Goal: Task Accomplishment & Management: Manage account settings

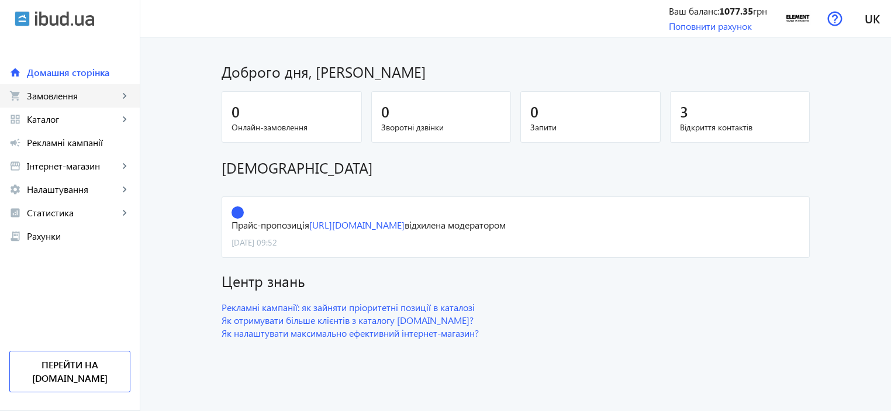
click at [51, 92] on span "Замовлення" at bounding box center [73, 96] width 92 height 12
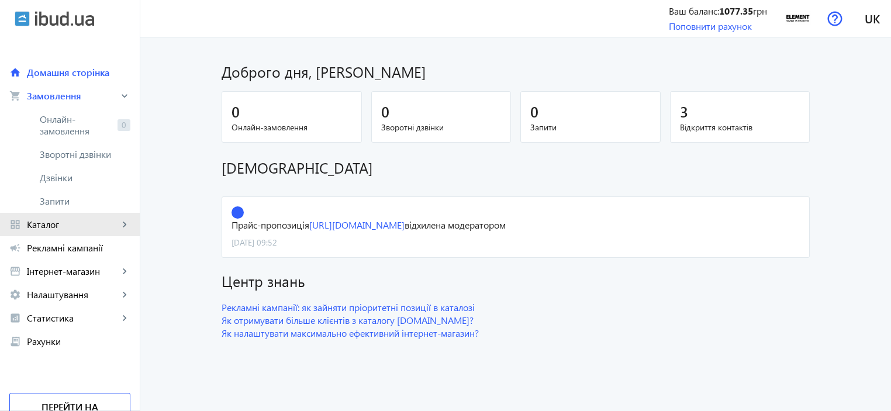
click at [47, 224] on span "Каталог" at bounding box center [73, 225] width 92 height 12
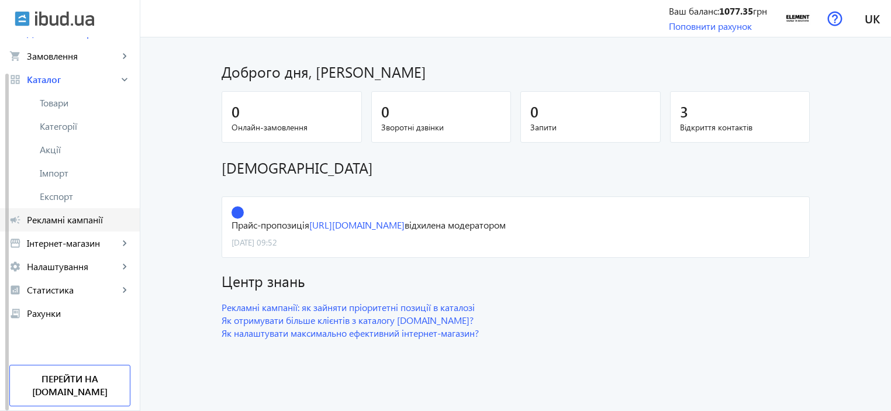
click at [99, 224] on span "Рекламні кампанії" at bounding box center [79, 220] width 104 height 12
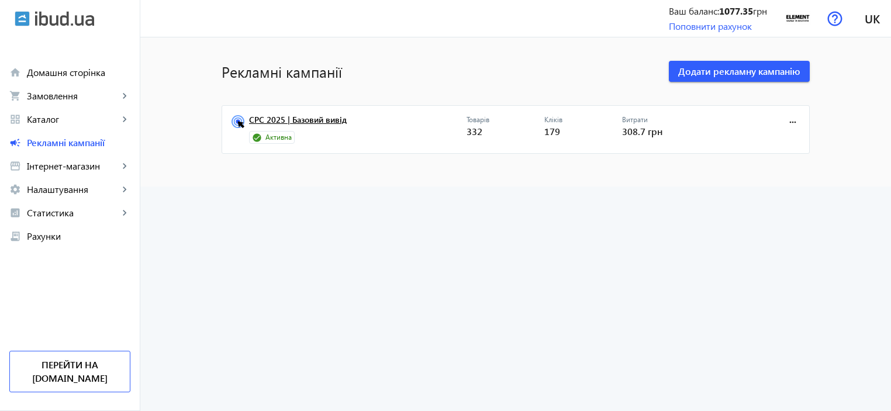
click at [339, 119] on link "CPC 2025 | Базовий вивід" at bounding box center [358, 123] width 218 height 16
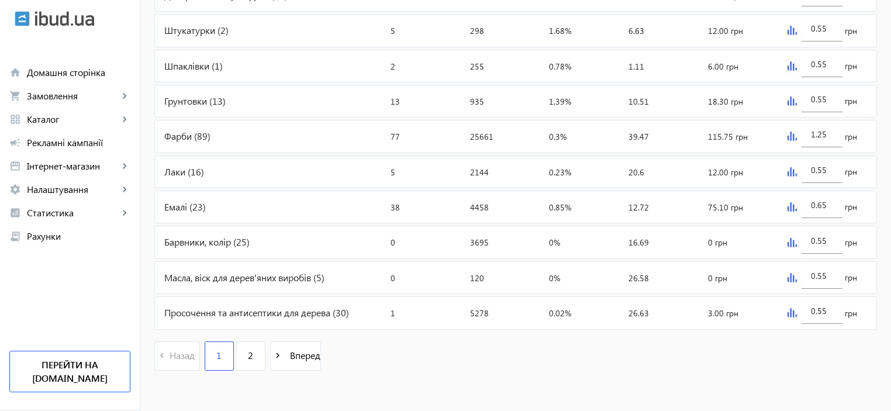
scroll to position [227, 0]
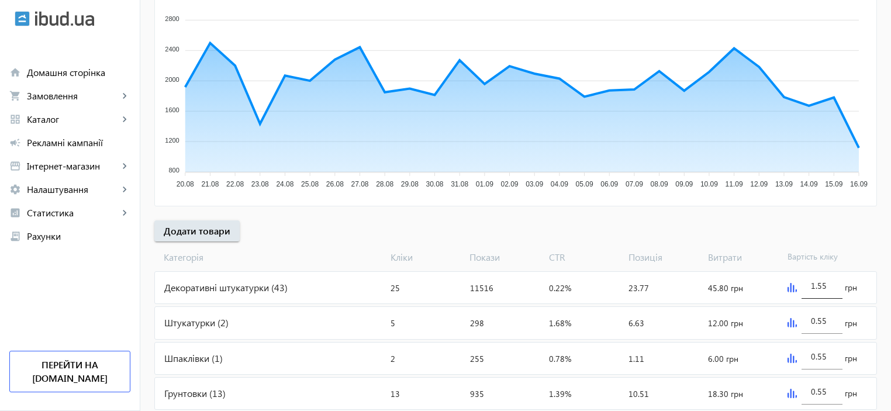
click at [833, 282] on div "1.55" at bounding box center [822, 282] width 41 height 33
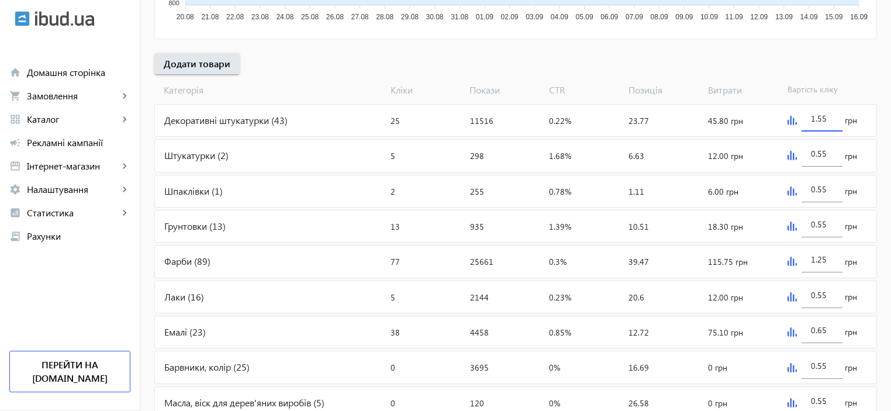
scroll to position [402, 0]
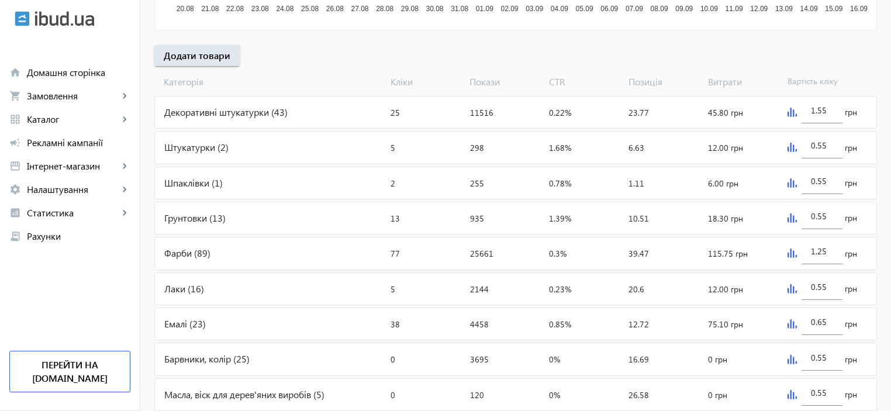
click at [790, 114] on img at bounding box center [792, 112] width 9 height 9
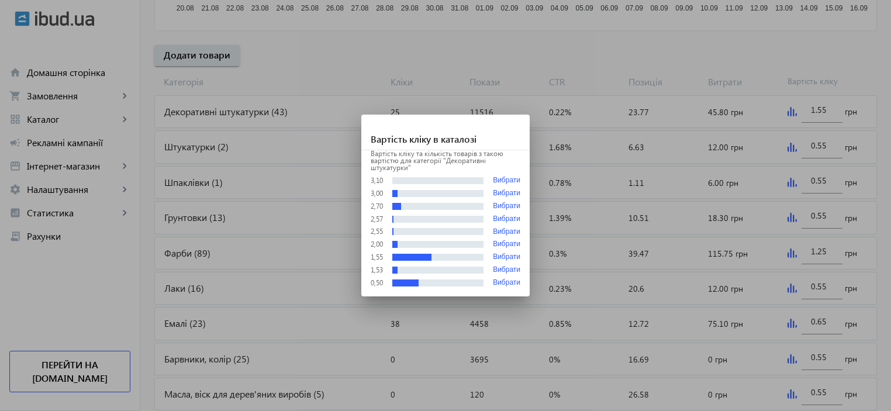
scroll to position [0, 0]
click at [515, 243] on button "Вибрати" at bounding box center [506, 244] width 27 height 8
type input "2"
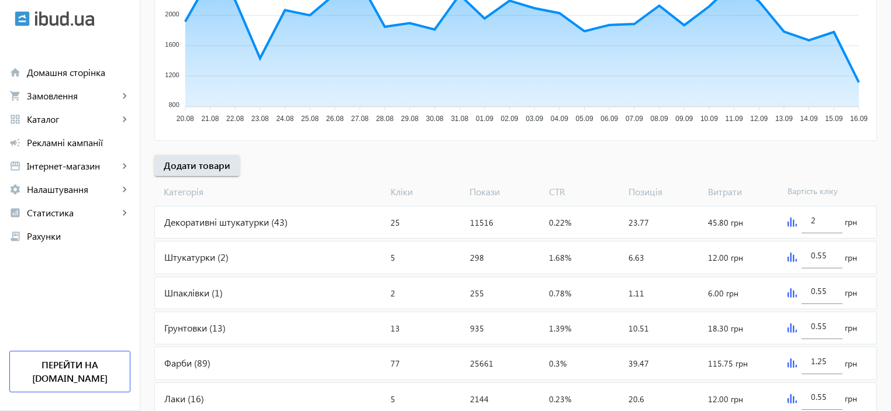
scroll to position [519, 0]
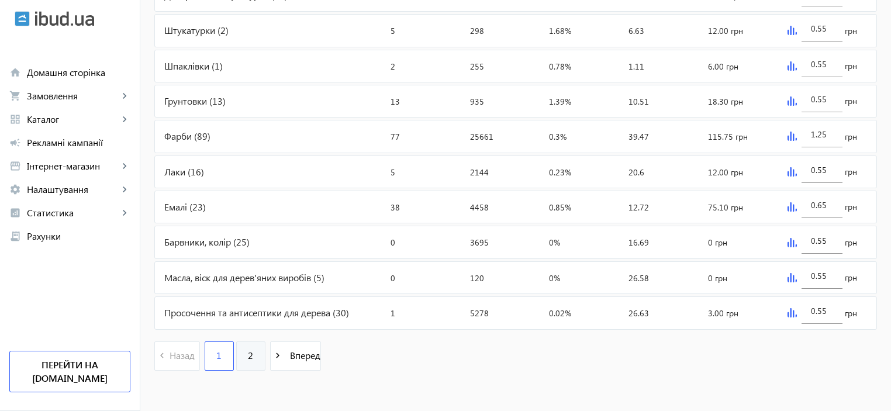
click at [257, 350] on link "2" at bounding box center [250, 356] width 29 height 29
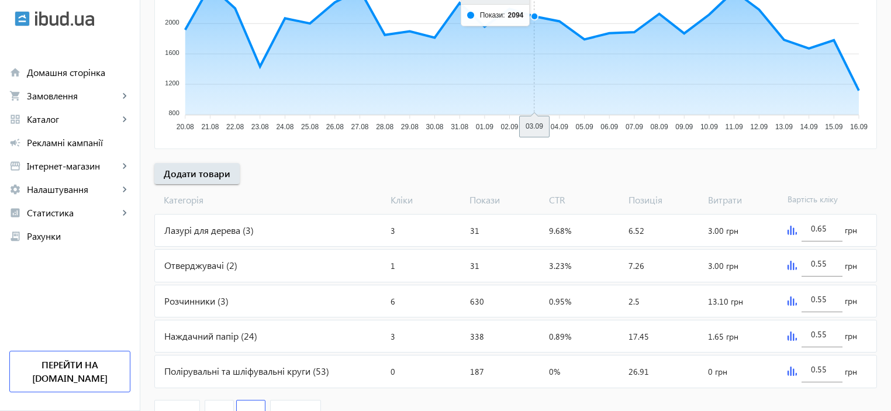
scroll to position [292, 0]
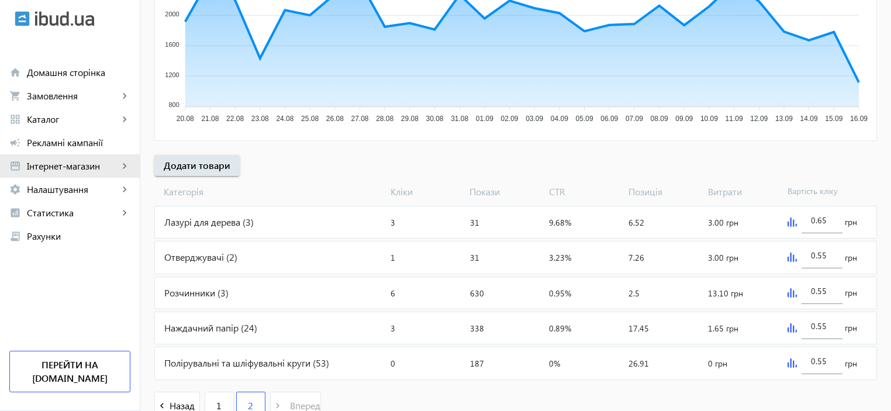
click at [80, 163] on span "Інтернет-магазин" at bounding box center [73, 166] width 92 height 12
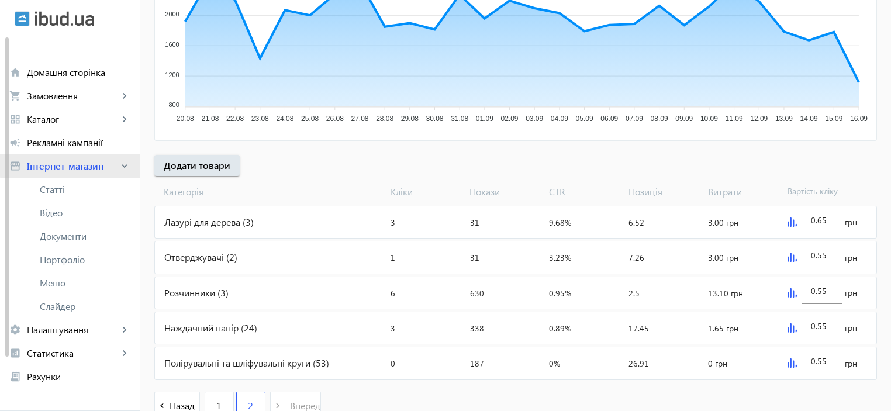
click at [80, 163] on span "Інтернет-магазин" at bounding box center [73, 166] width 92 height 12
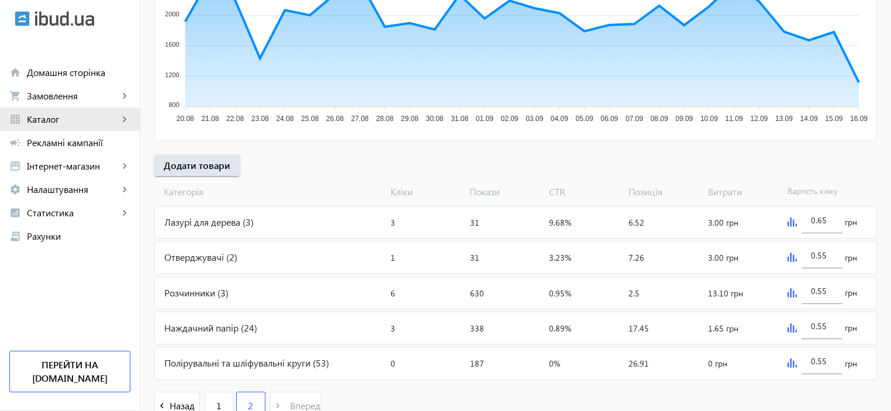
click at [83, 125] on span "Каталог" at bounding box center [73, 119] width 92 height 12
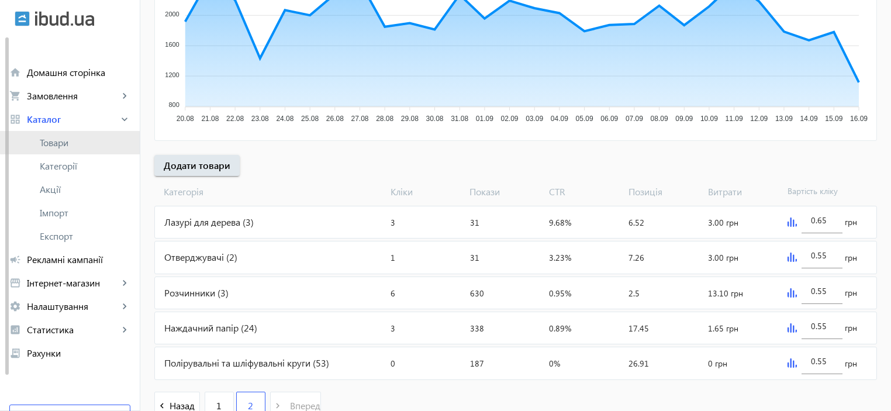
click at [82, 137] on span "Товари" at bounding box center [85, 143] width 91 height 12
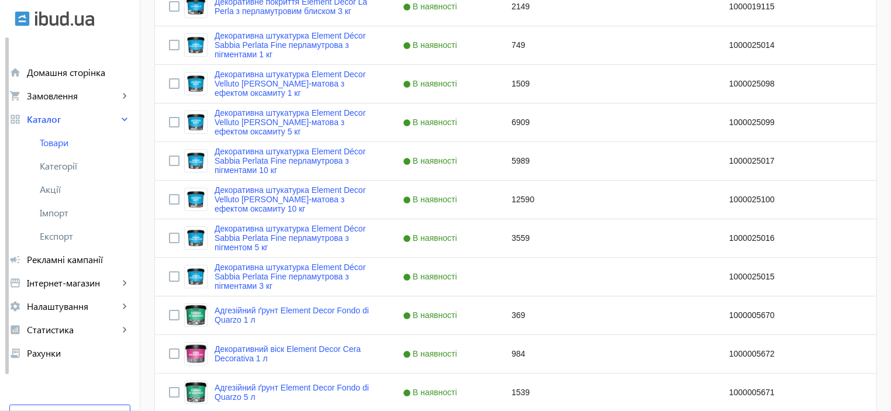
scroll to position [1163, 0]
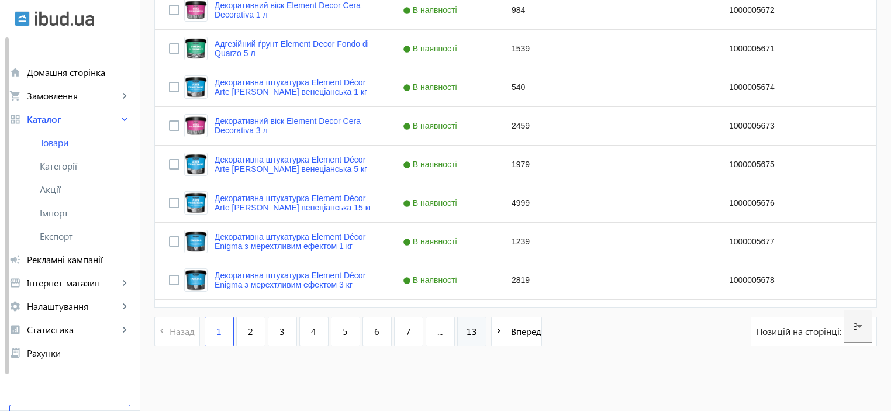
click at [467, 327] on span "13" at bounding box center [472, 331] width 11 height 13
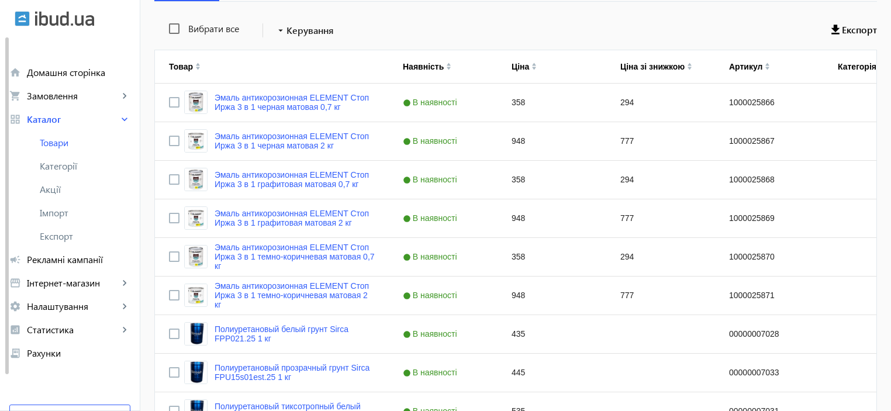
scroll to position [115, 0]
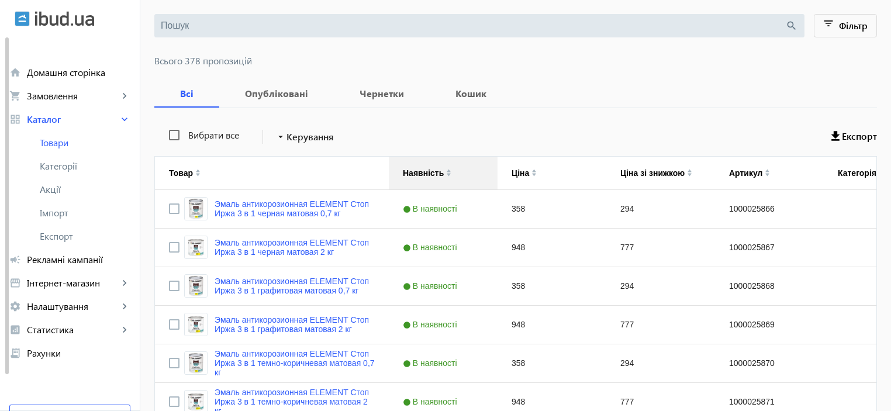
click at [426, 168] on div "Наявність" at bounding box center [423, 172] width 41 height 9
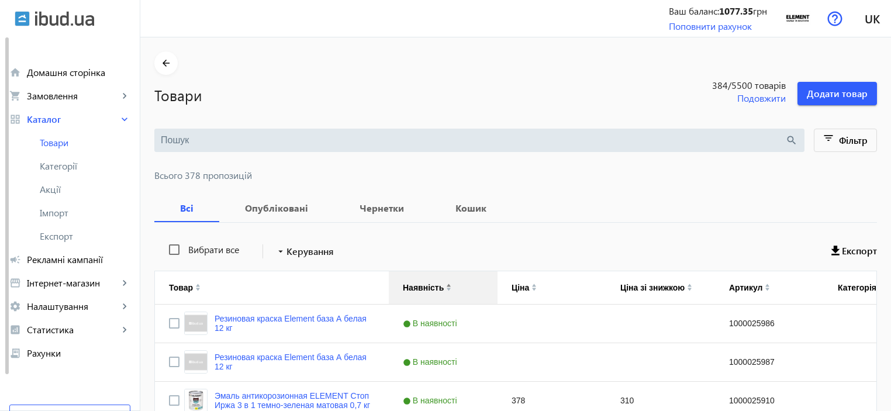
click at [419, 289] on div "Наявність" at bounding box center [423, 287] width 41 height 9
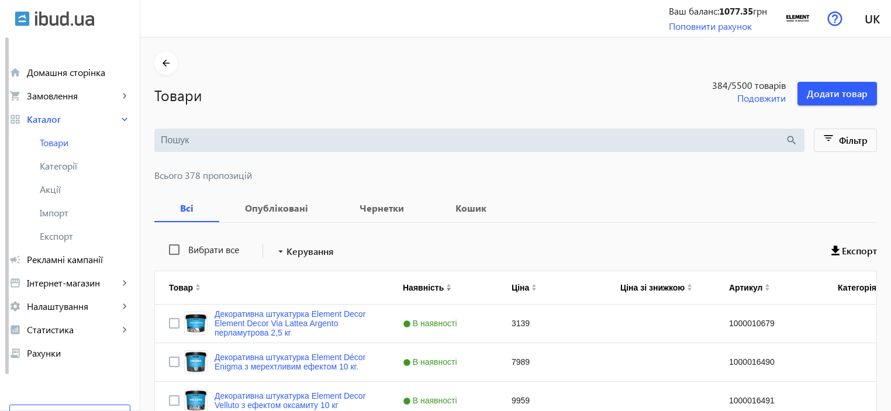
click at [202, 248] on label "Вибрати все" at bounding box center [212, 249] width 53 height 9
click at [186, 248] on input "Вибрати все" at bounding box center [174, 249] width 23 height 23
checkbox input "true"
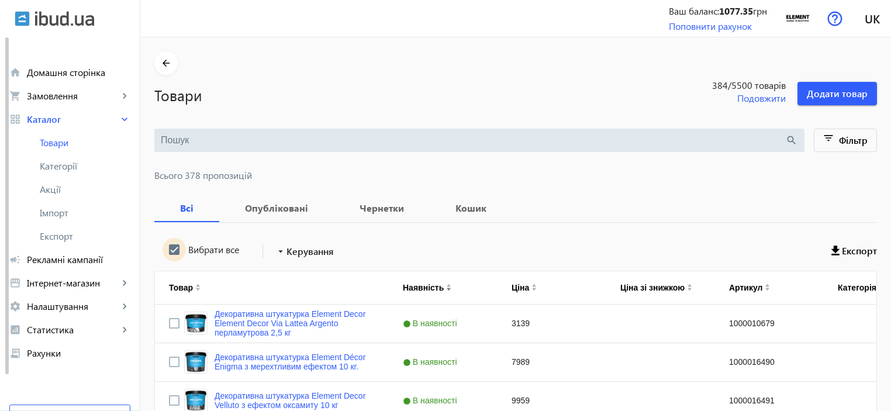
checkbox input "true"
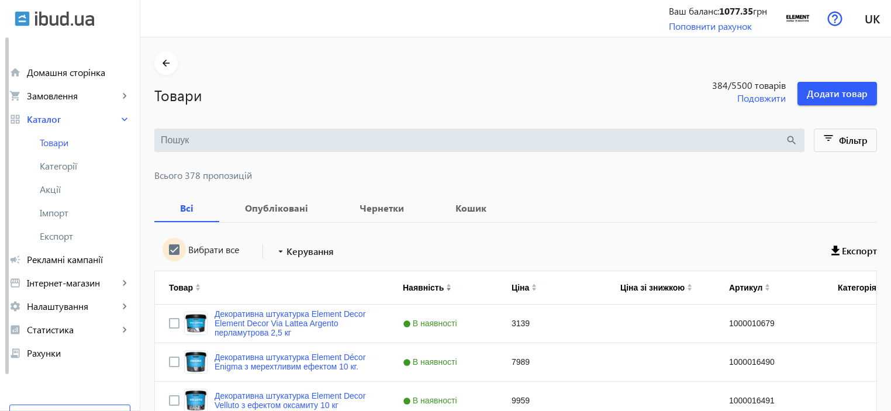
checkbox input "true"
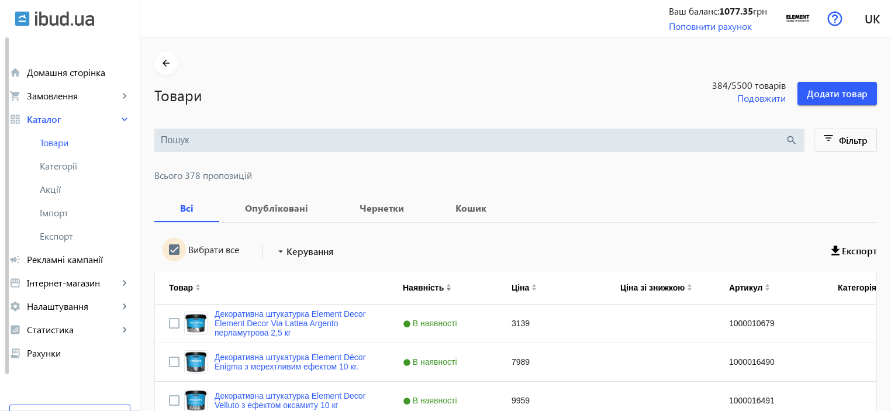
checkbox input "true"
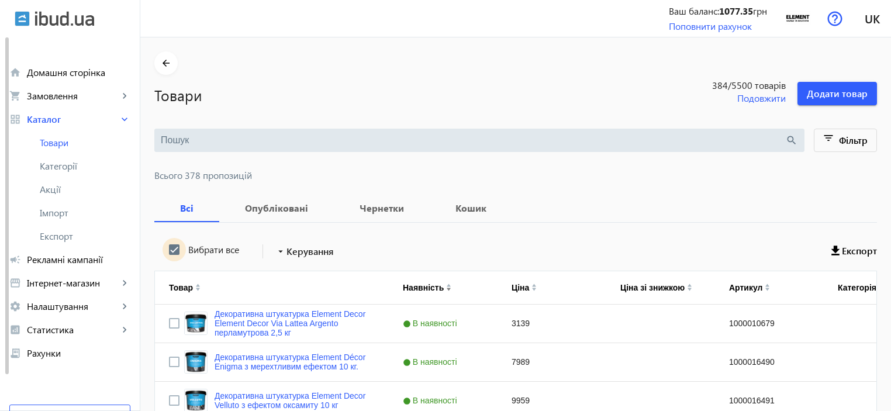
checkbox input "true"
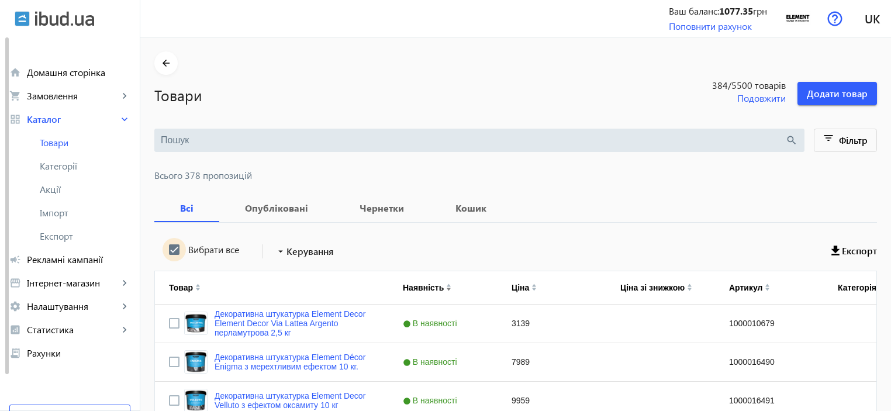
checkbox input "true"
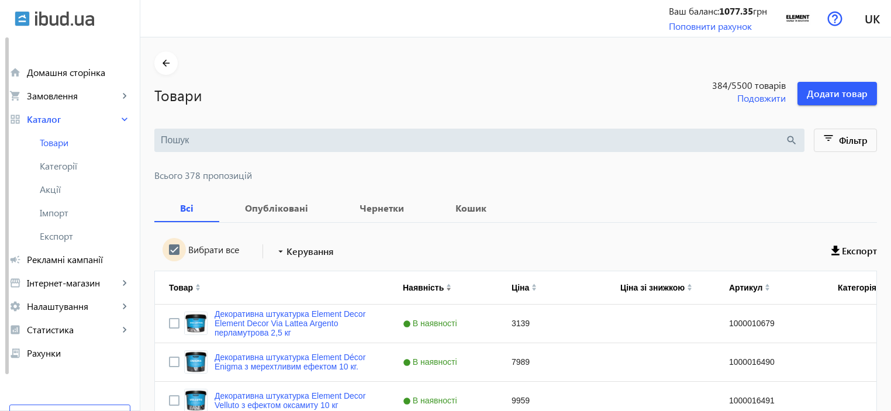
checkbox input "true"
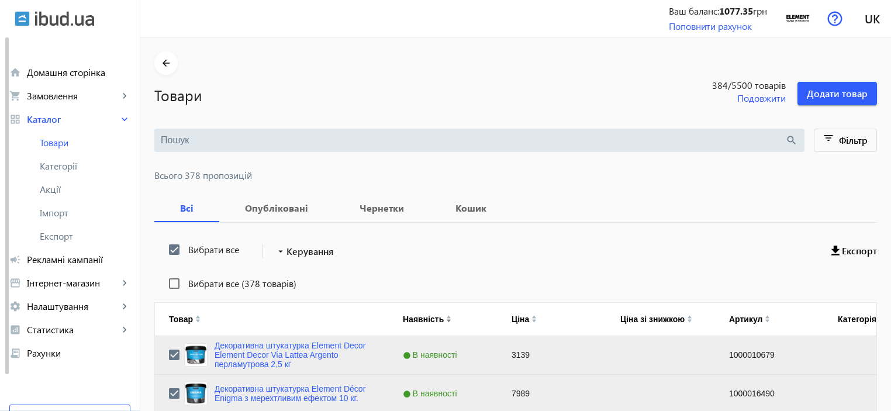
click at [202, 247] on label "Вибрати все" at bounding box center [212, 249] width 53 height 9
click at [186, 247] on input "Вибрати все" at bounding box center [174, 249] width 23 height 23
checkbox input "false"
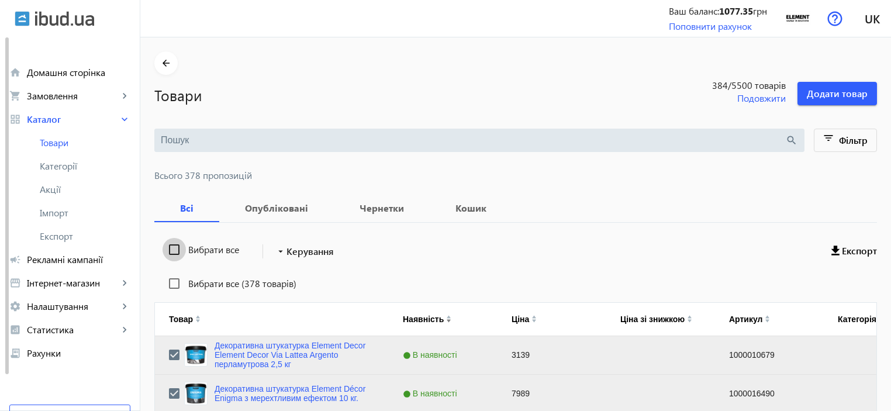
checkbox input "false"
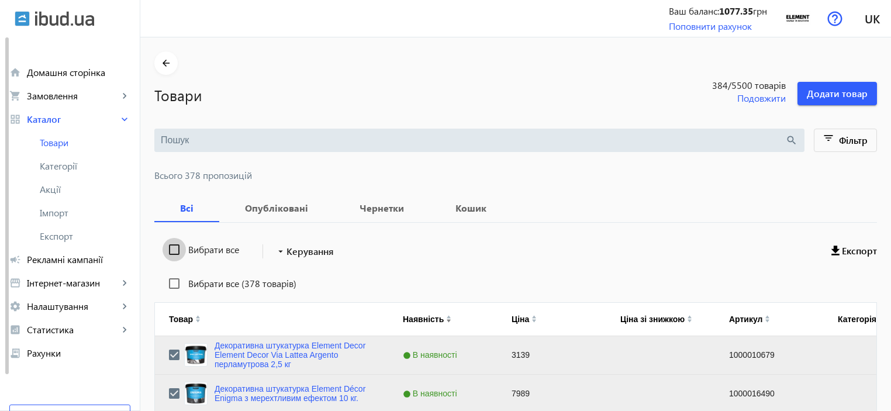
checkbox input "false"
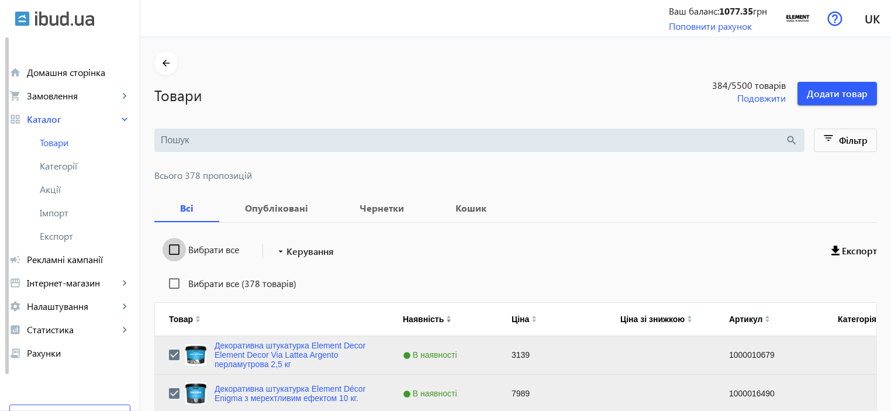
checkbox input "false"
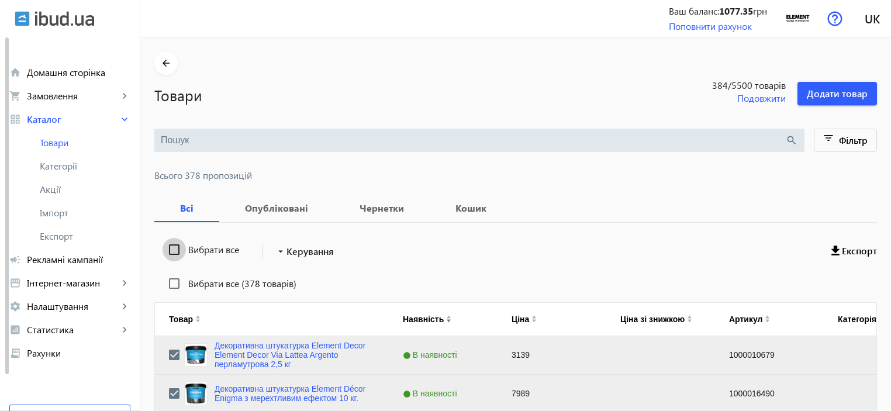
checkbox input "false"
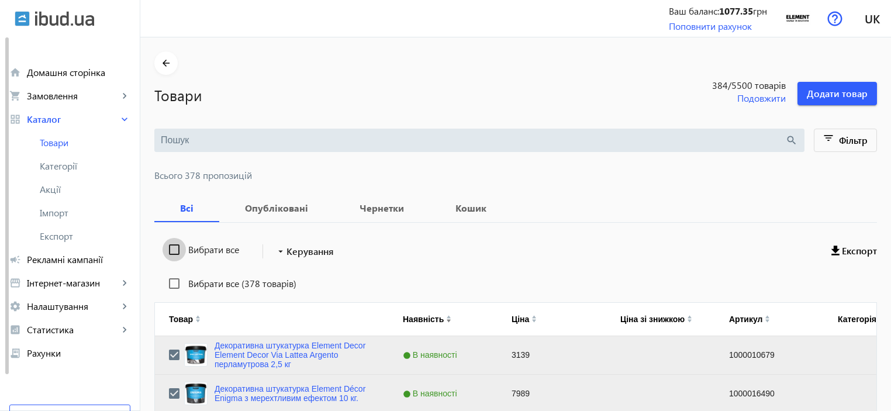
checkbox input "false"
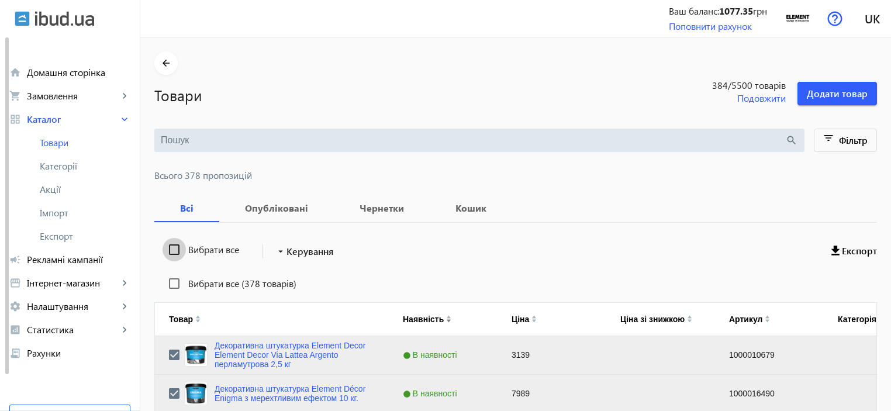
checkbox input "false"
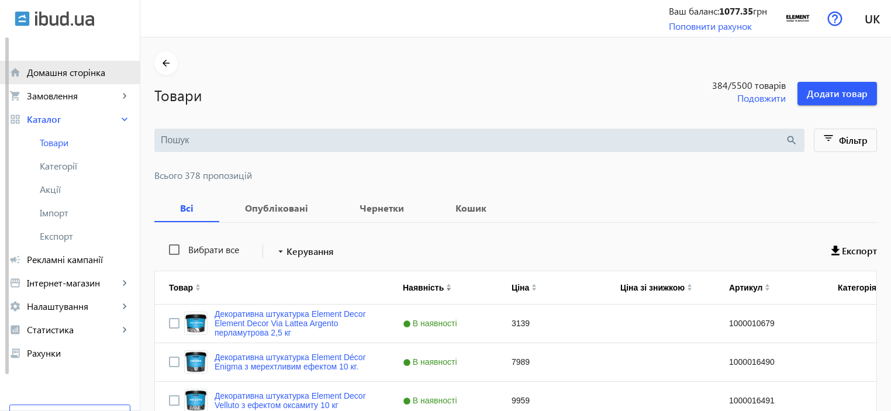
click at [73, 64] on link "home Домашня сторінка" at bounding box center [70, 72] width 140 height 23
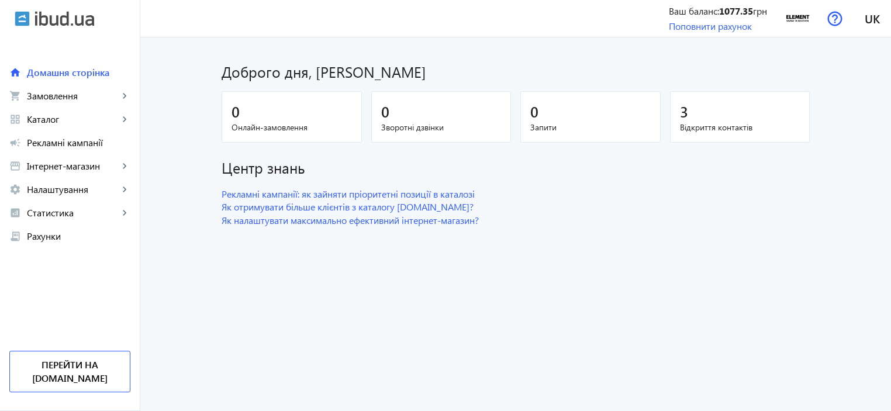
click at [685, 108] on div "3" at bounding box center [740, 111] width 120 height 20
